Goal: Find specific page/section: Find specific page/section

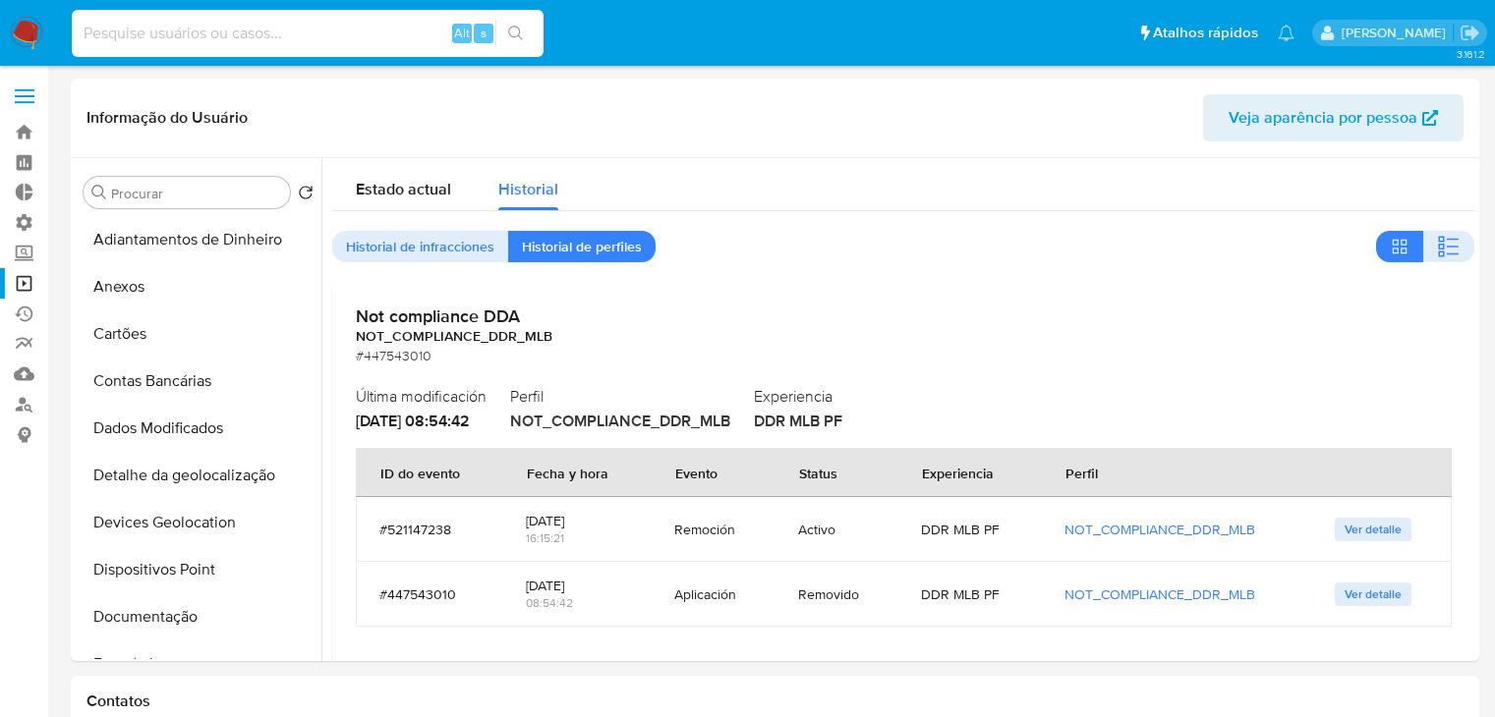
select select "10"
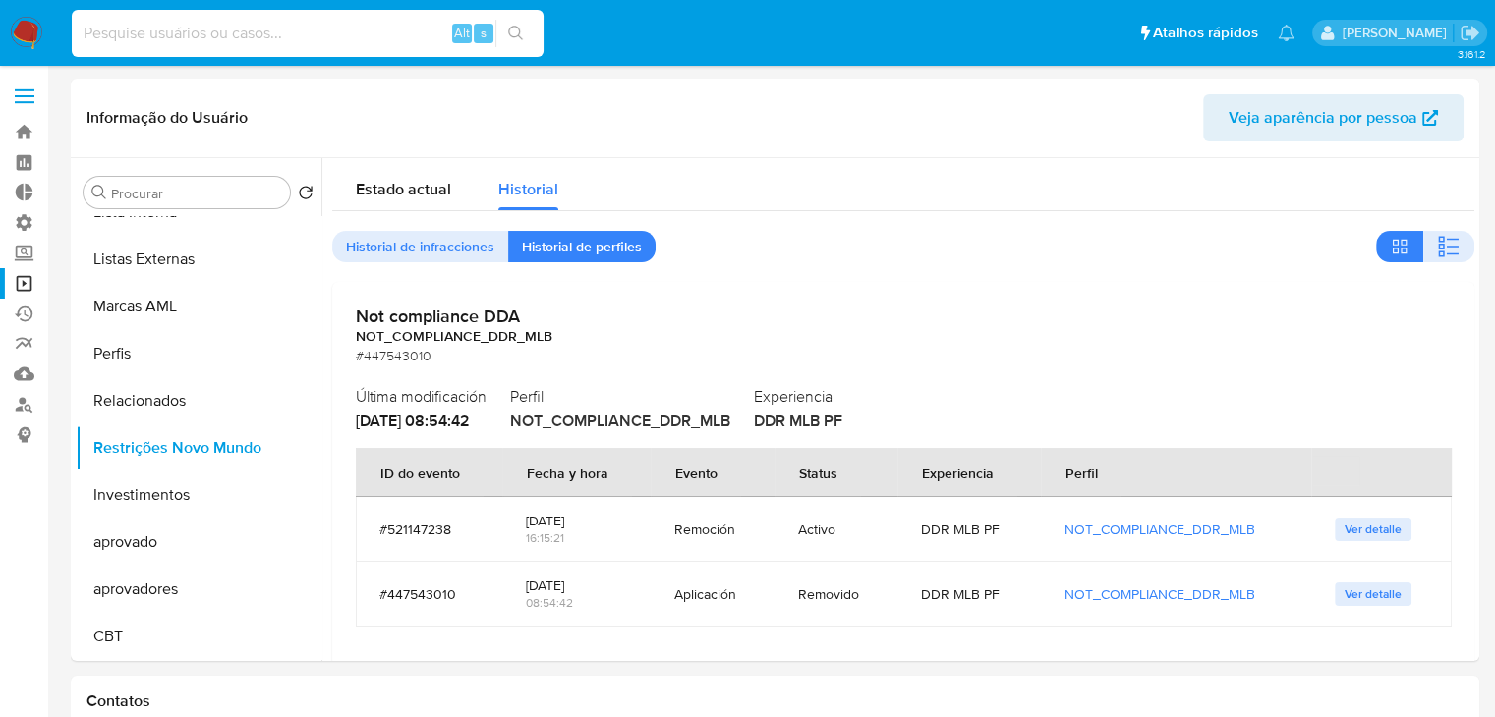
type input "ã"
click at [173, 36] on input at bounding box center [308, 34] width 472 height 26
paste input "162598490"
type input "162598490"
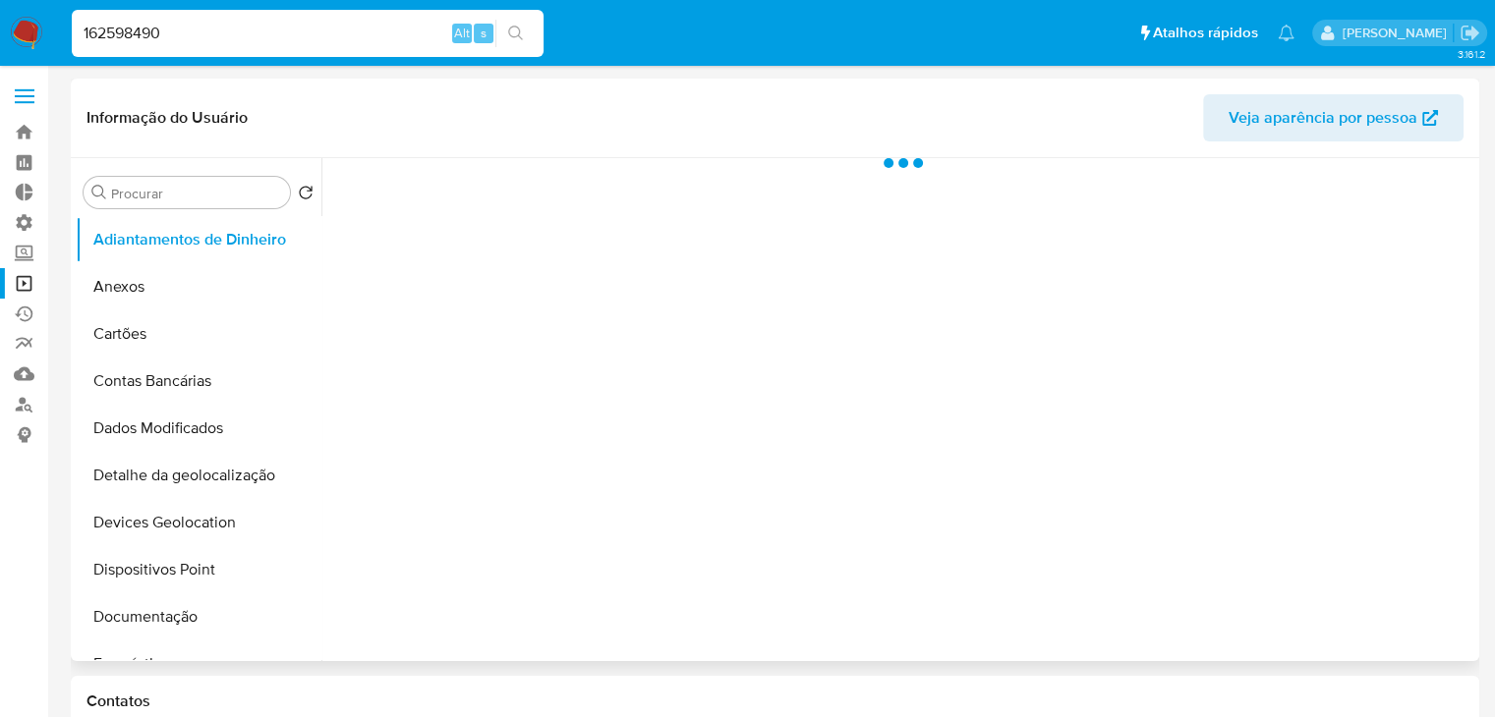
select select "10"
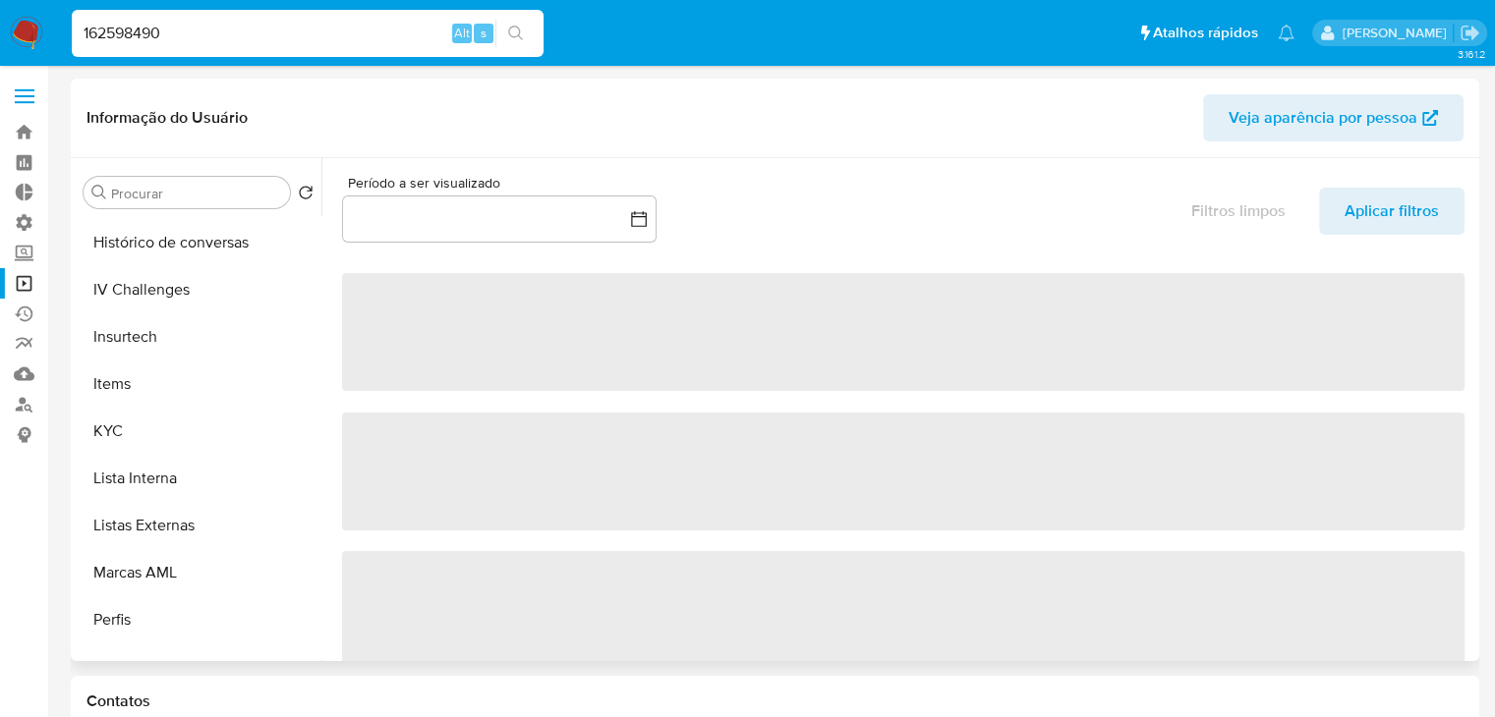
scroll to position [1018, 0]
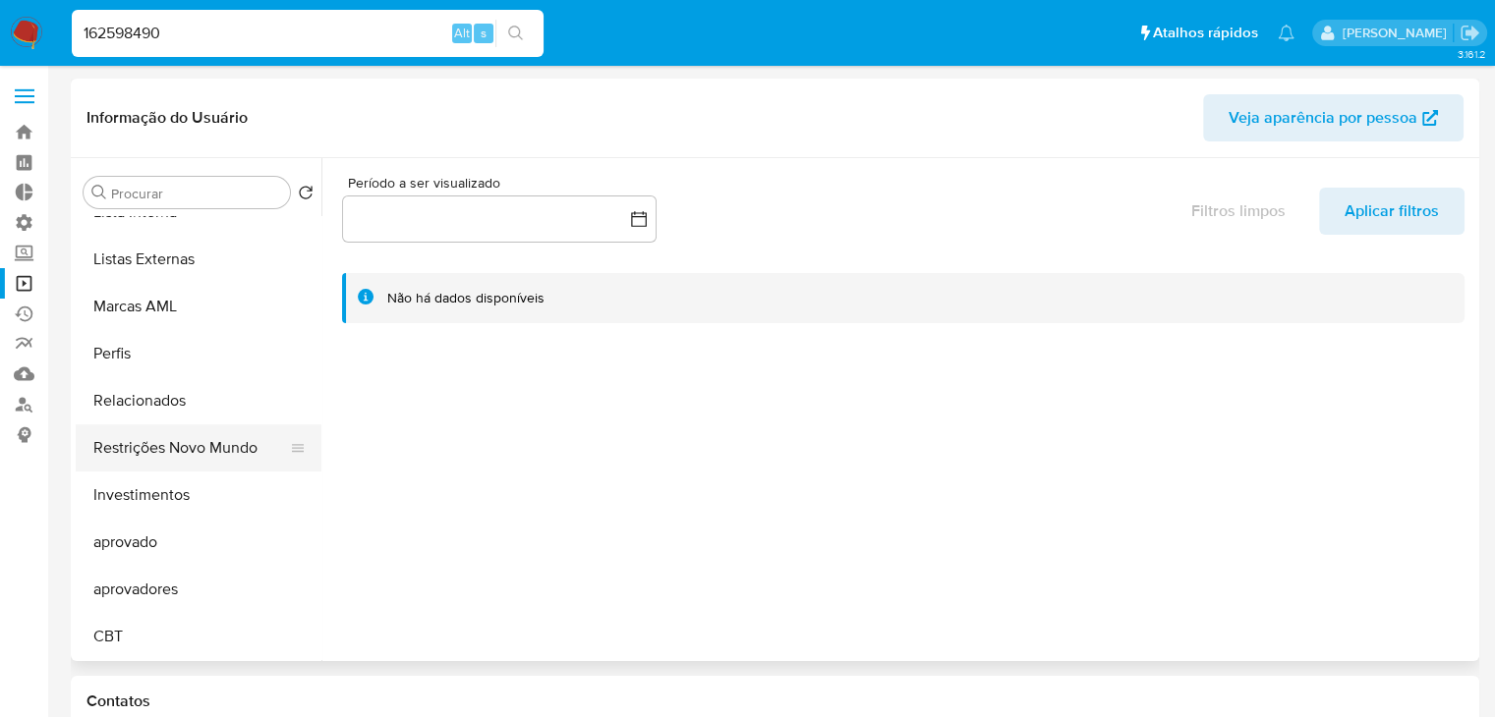
click at [199, 436] on button "Restrições Novo Mundo" at bounding box center [191, 448] width 230 height 47
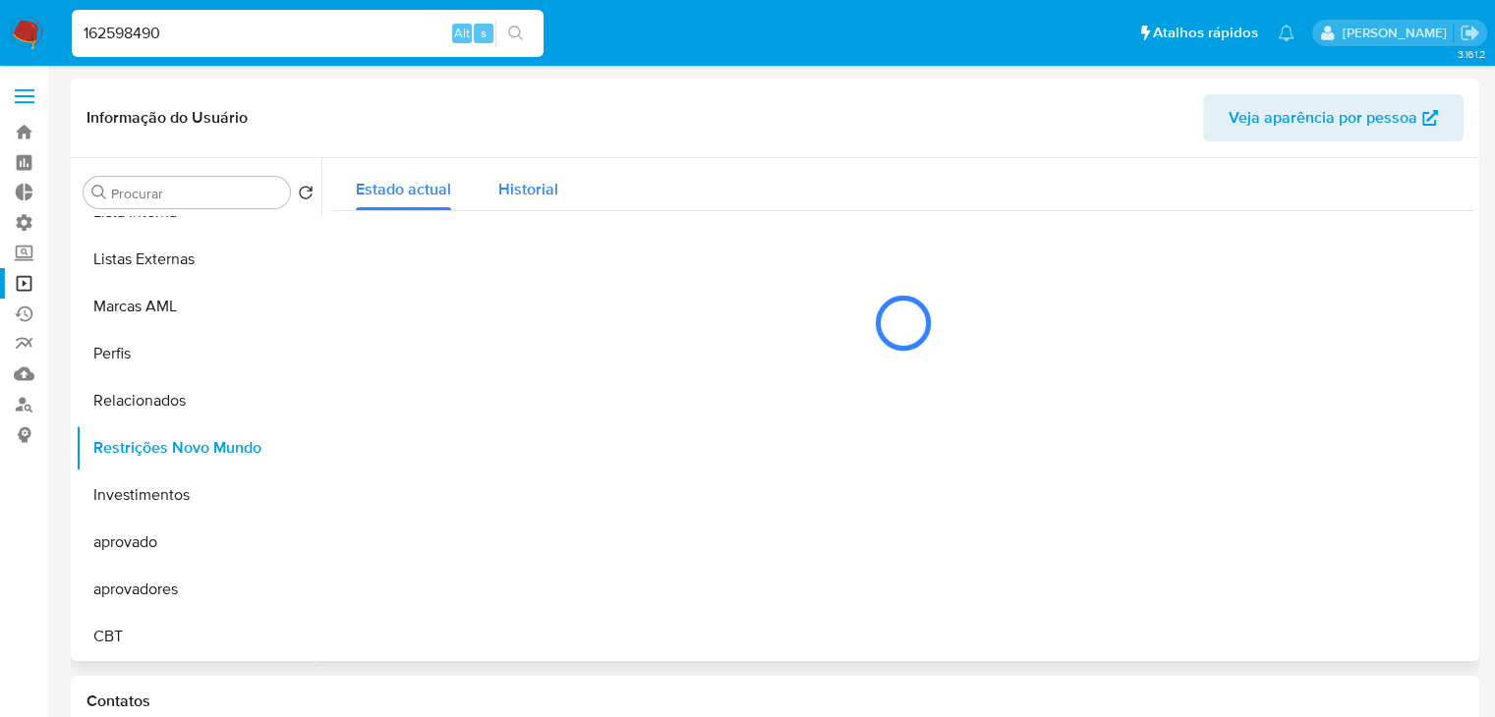
click at [535, 188] on span "Historial" at bounding box center [528, 189] width 60 height 23
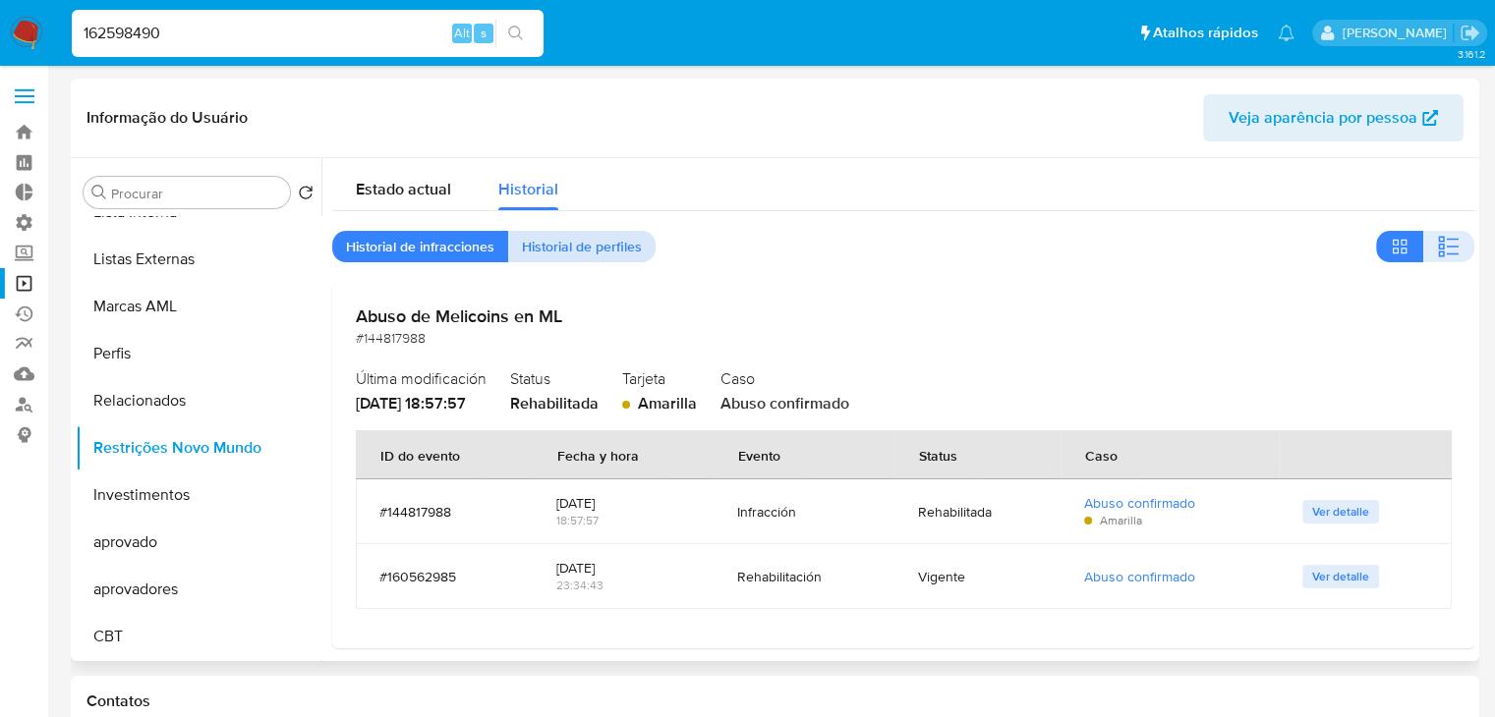
click at [562, 255] on span "Historial de perfiles" at bounding box center [582, 247] width 120 height 28
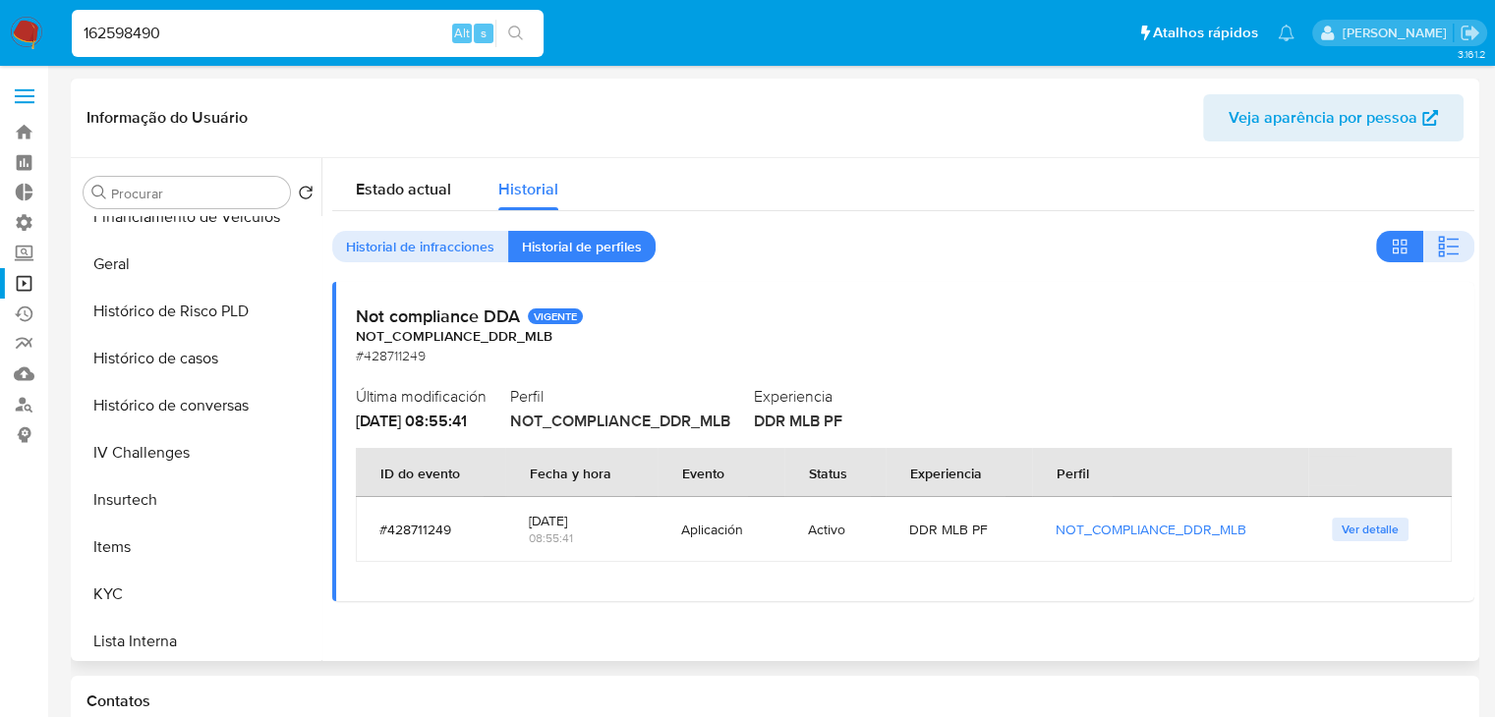
scroll to position [570, 0]
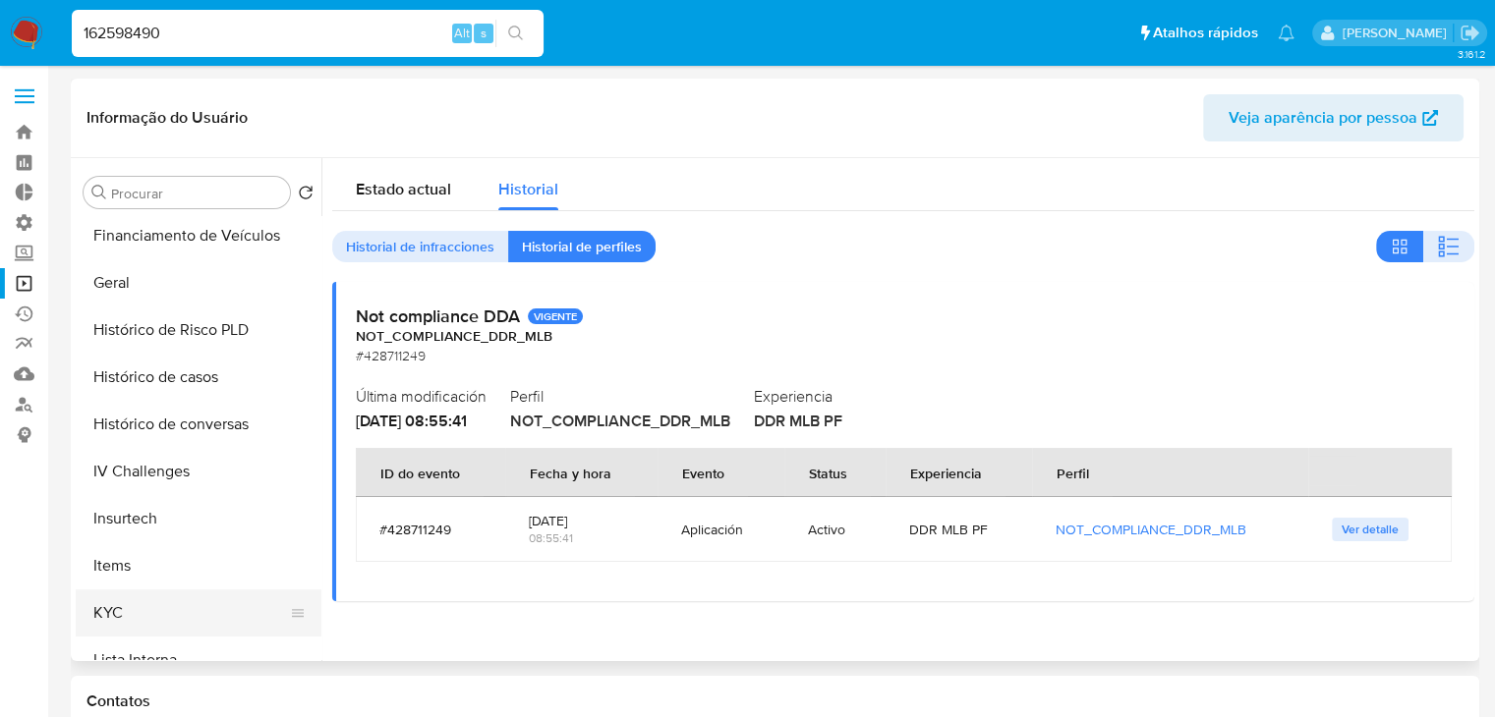
click at [207, 606] on button "KYC" at bounding box center [191, 613] width 230 height 47
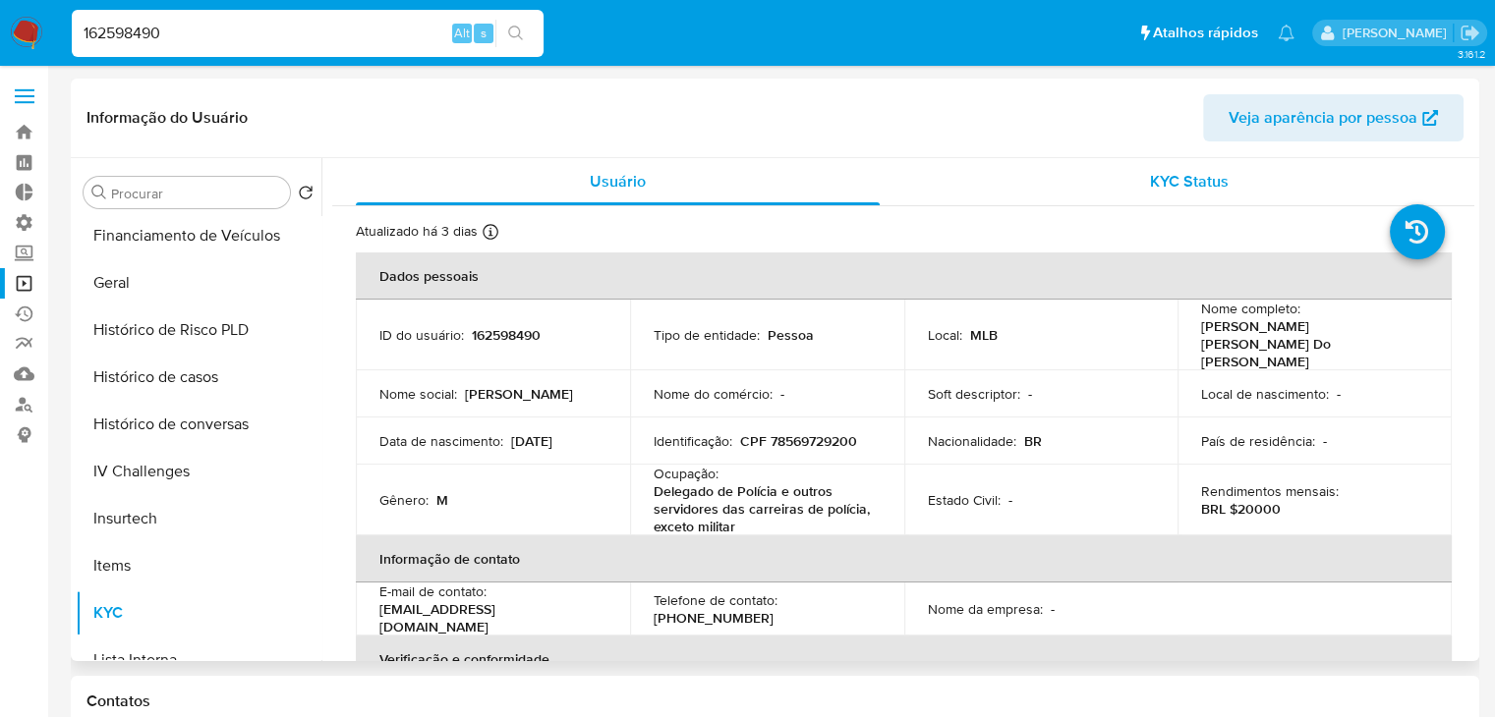
click at [1195, 194] on div "KYC Status" at bounding box center [1189, 181] width 524 height 47
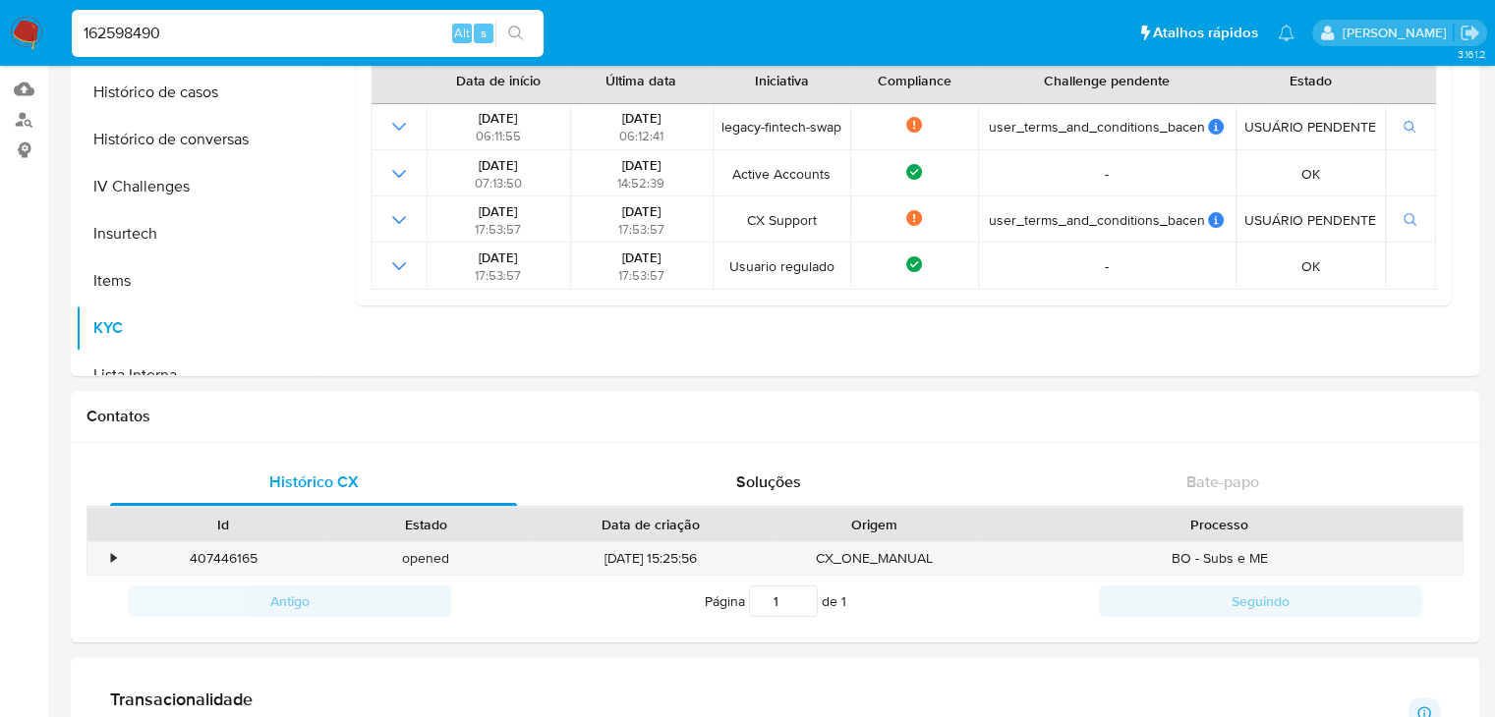
scroll to position [98, 0]
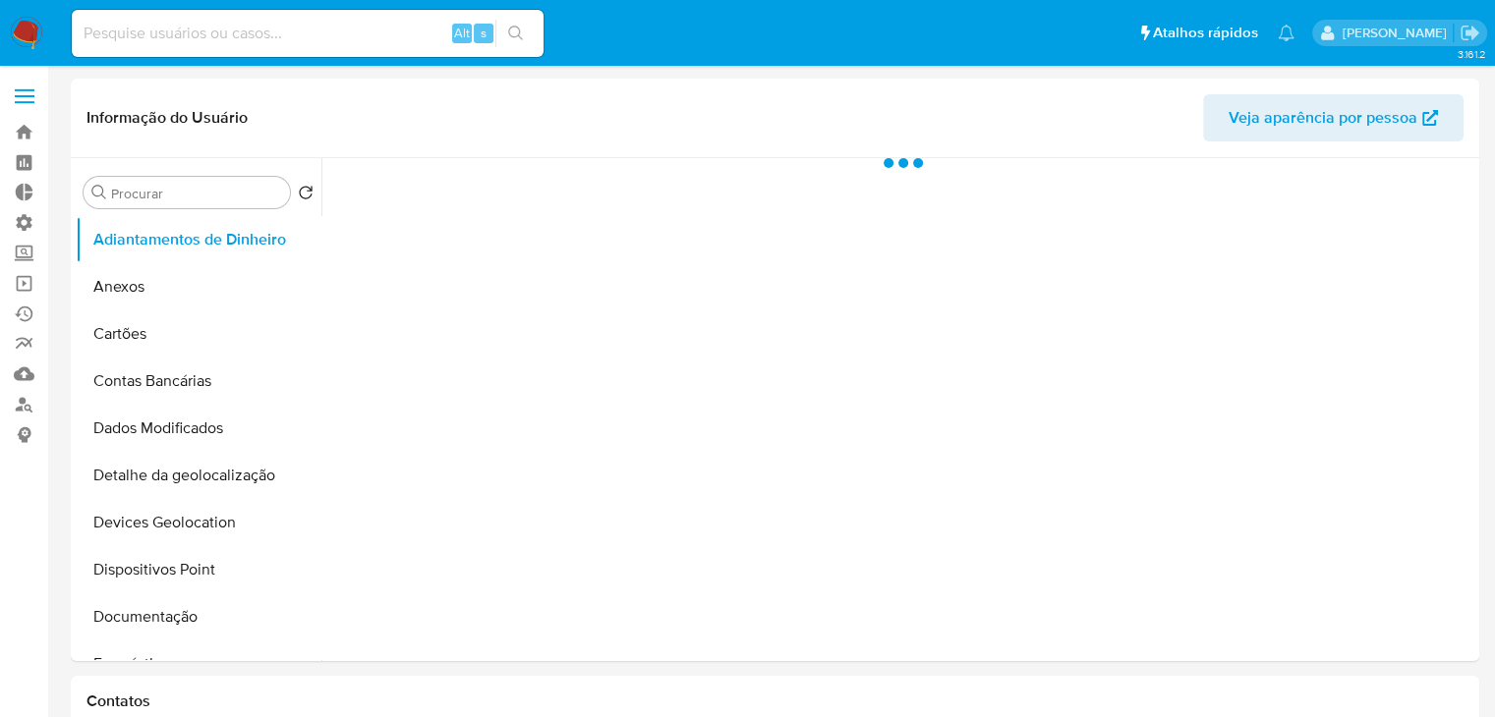
select select "10"
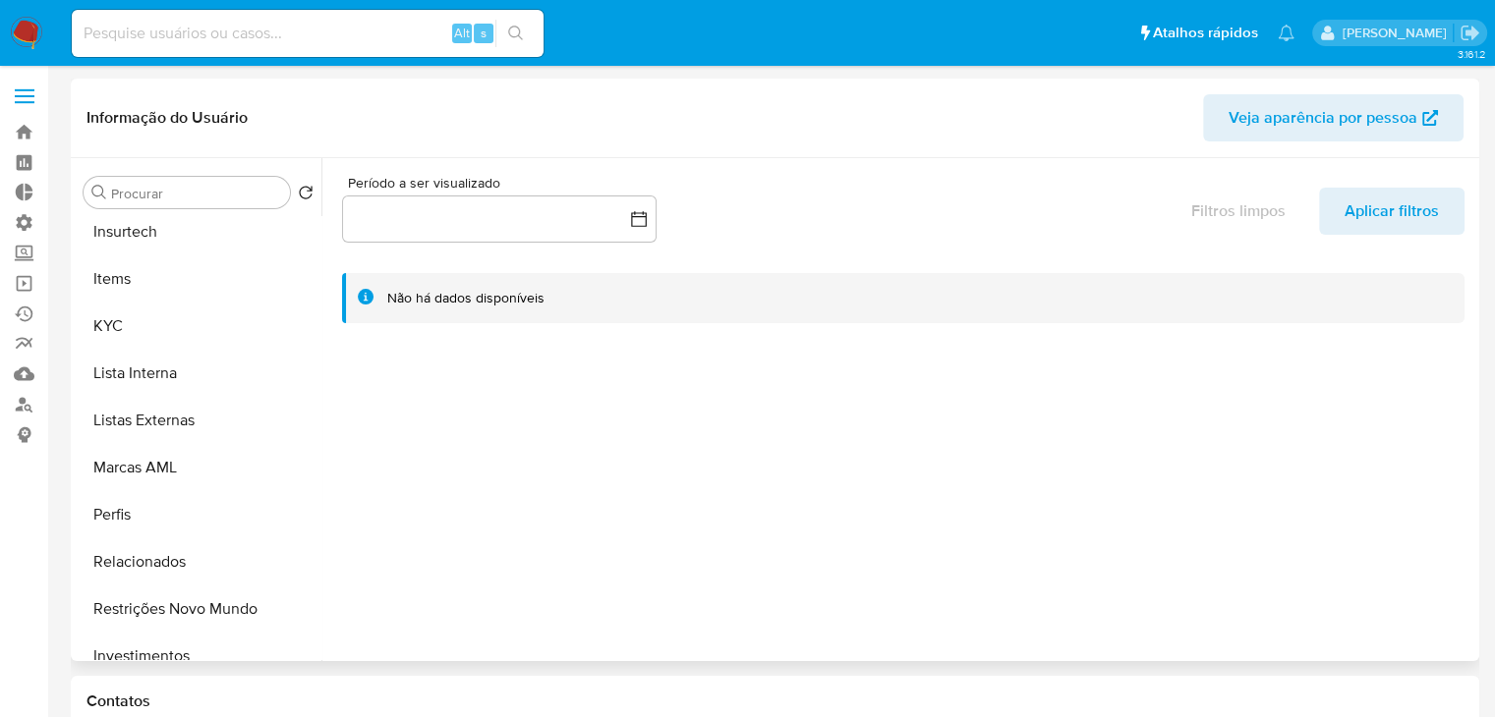
scroll to position [861, 0]
click at [259, 594] on button "Restrições Novo Mundo" at bounding box center [191, 605] width 230 height 47
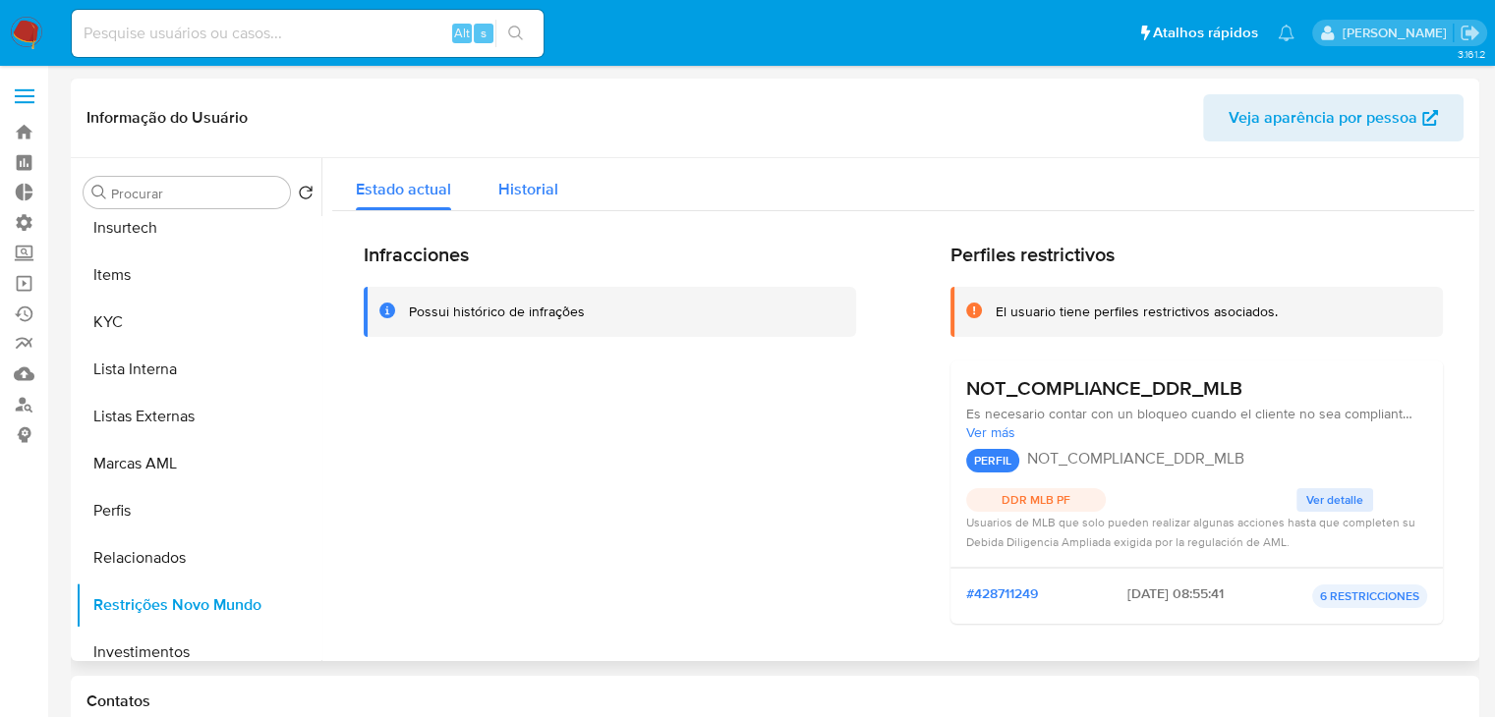
click at [524, 182] on span "Historial" at bounding box center [528, 189] width 60 height 23
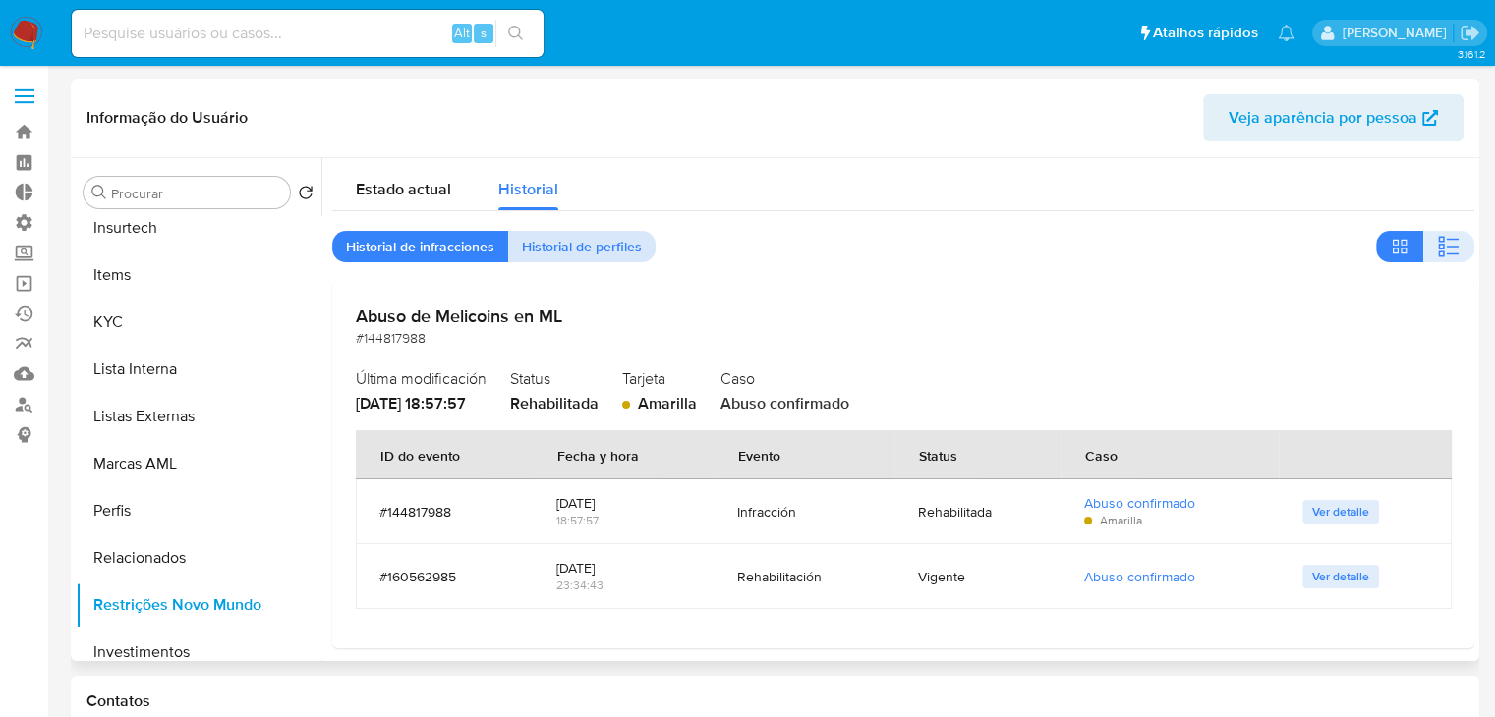
click at [578, 245] on span "Historial de perfiles" at bounding box center [582, 247] width 120 height 28
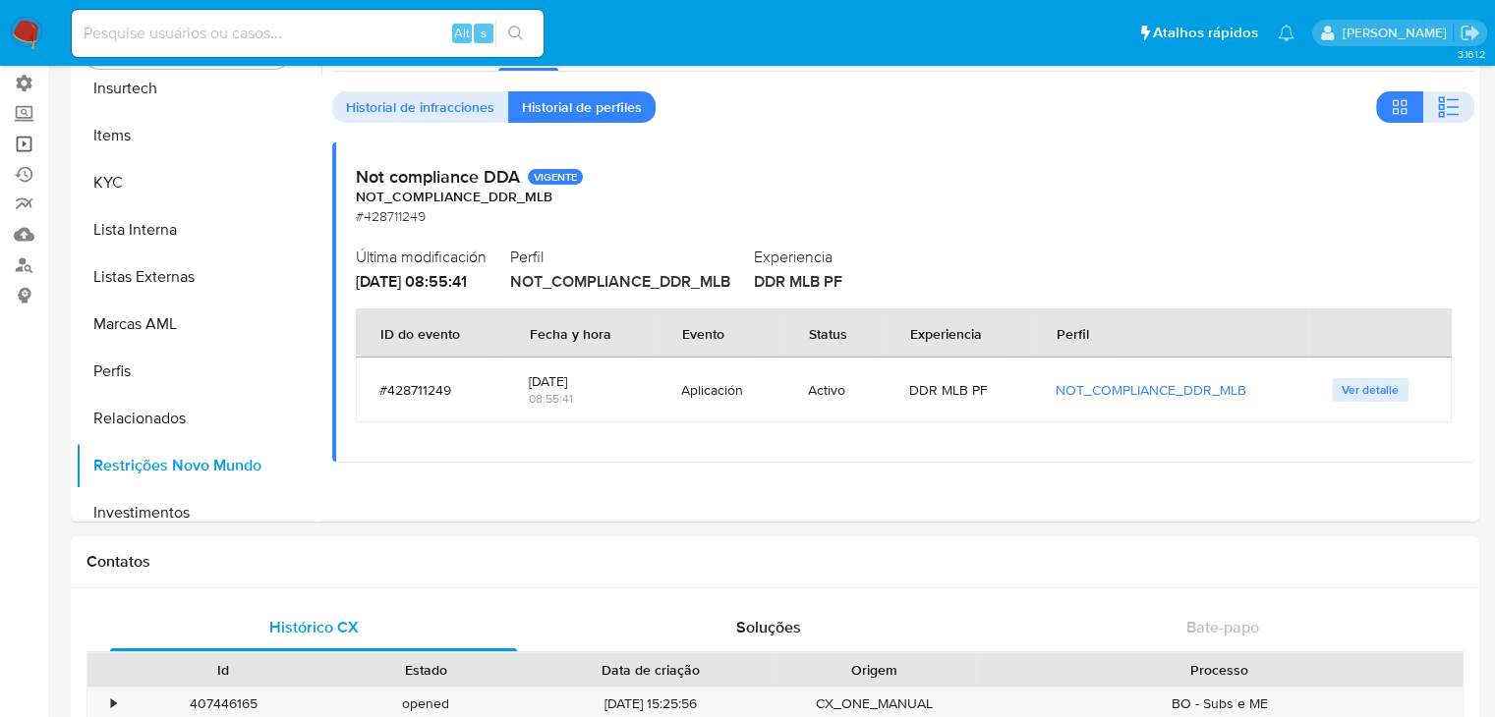
click at [27, 143] on link "Operações em massa" at bounding box center [117, 144] width 234 height 30
